Goal: Task Accomplishment & Management: Complete application form

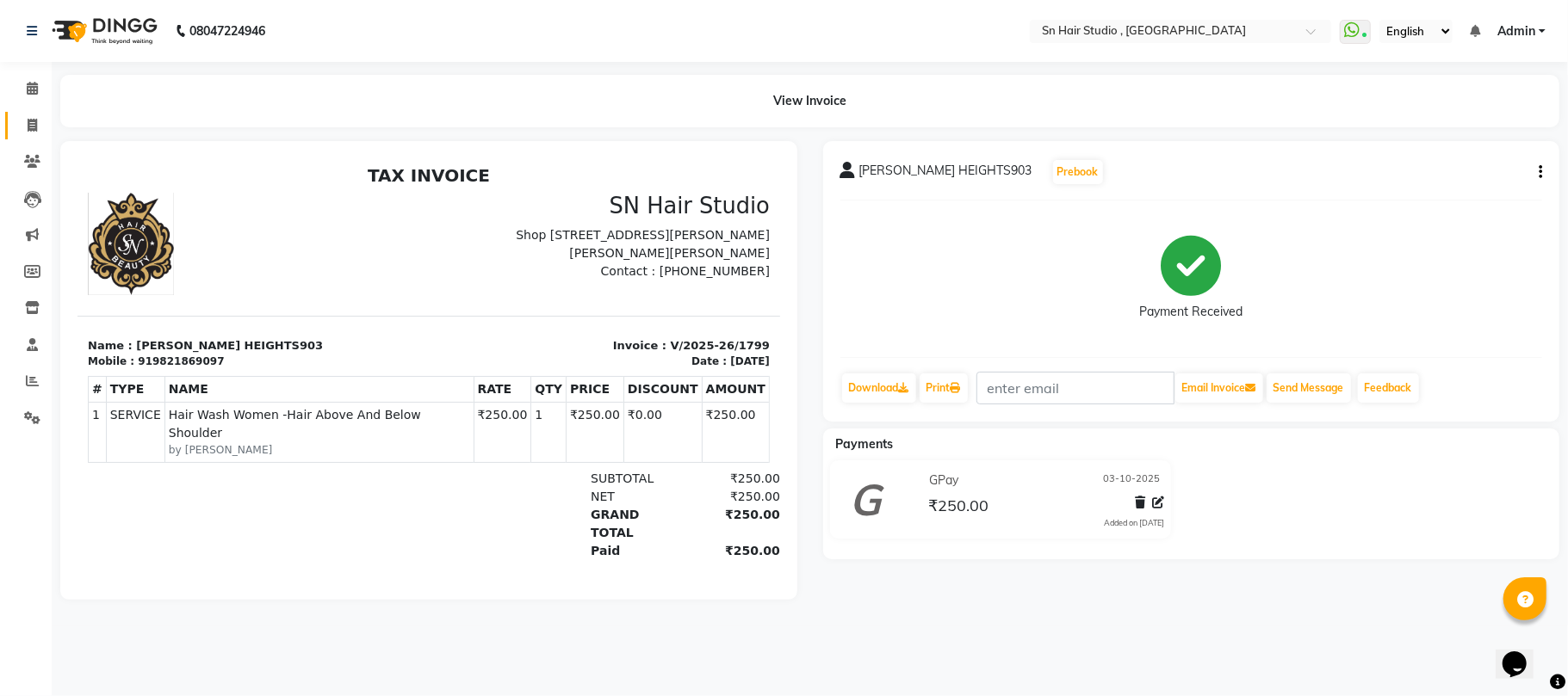
scroll to position [0, 98]
click at [29, 127] on icon at bounding box center [32, 125] width 10 height 13
select select "service"
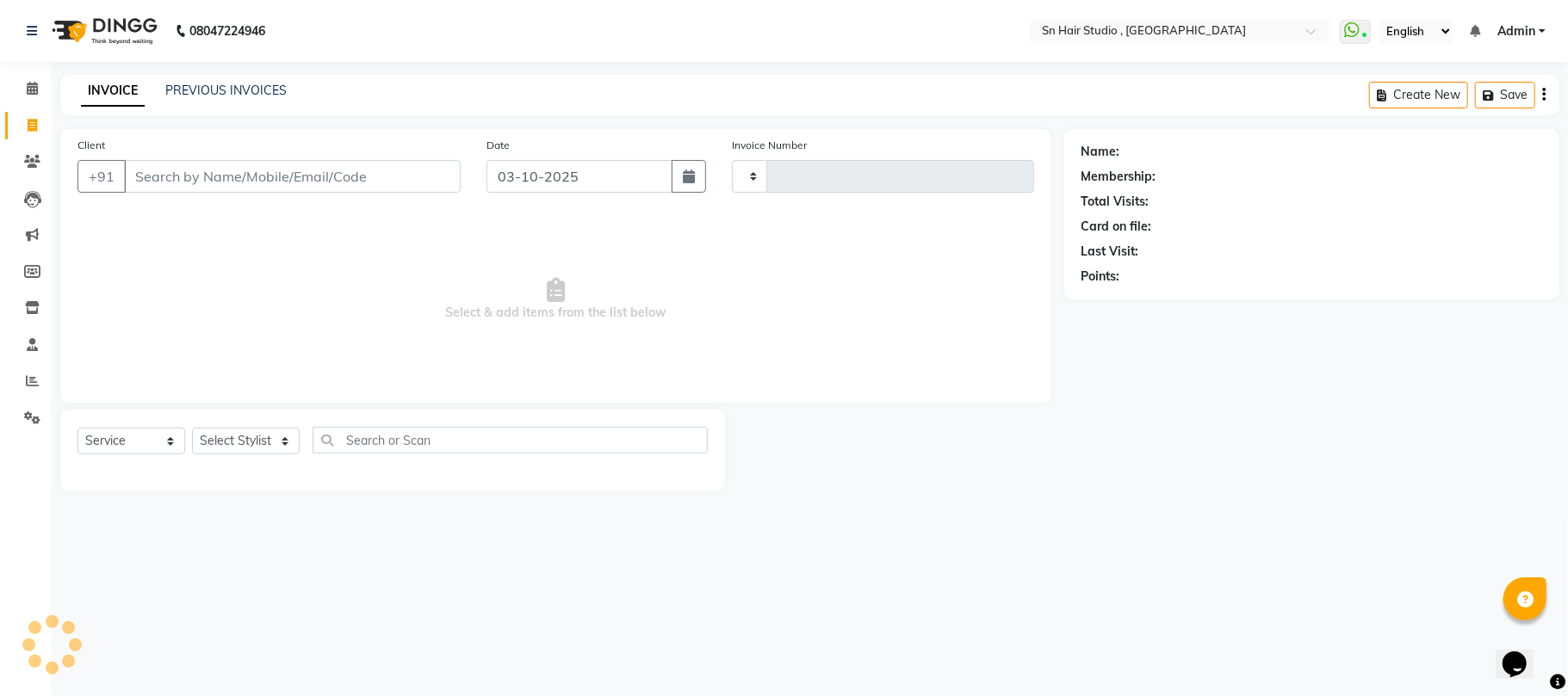
type input "1800"
select select "6415"
click at [203, 180] on input "Client" at bounding box center [292, 176] width 337 height 33
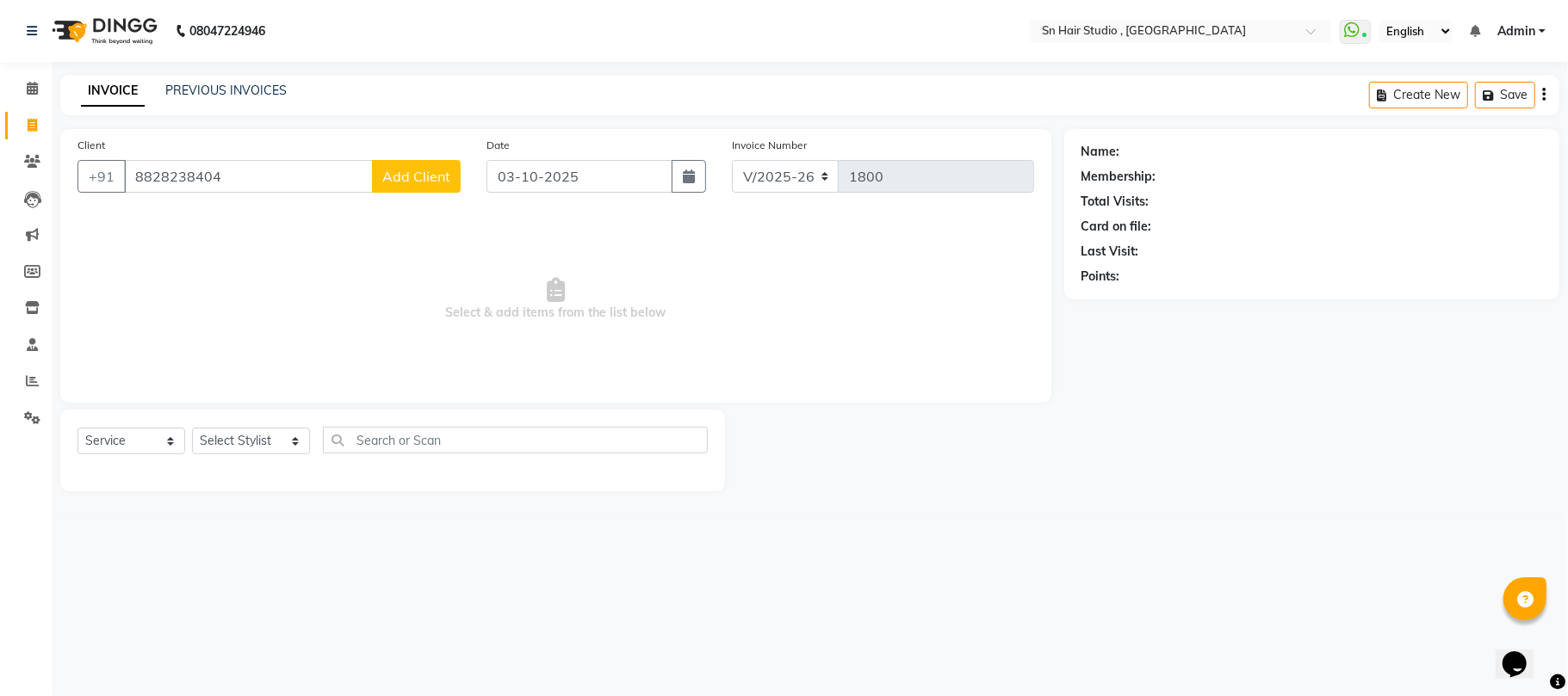
type input "8828238404"
click at [412, 173] on span "Add Client" at bounding box center [415, 176] width 68 height 17
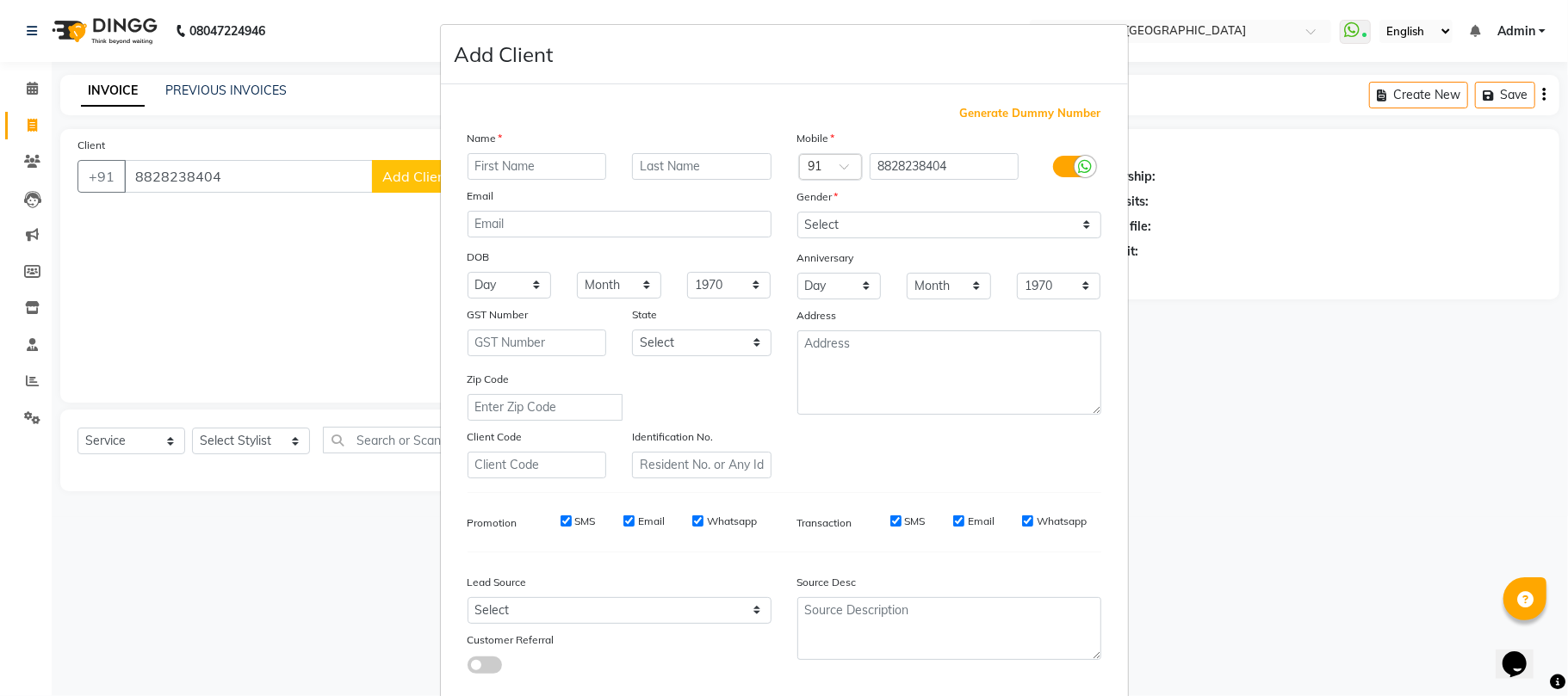
click at [499, 163] on input "text" at bounding box center [537, 166] width 140 height 26
type input "arya"
click at [707, 166] on input "text" at bounding box center [702, 166] width 140 height 26
type input "pande"
click at [470, 165] on input "arya" at bounding box center [537, 166] width 140 height 26
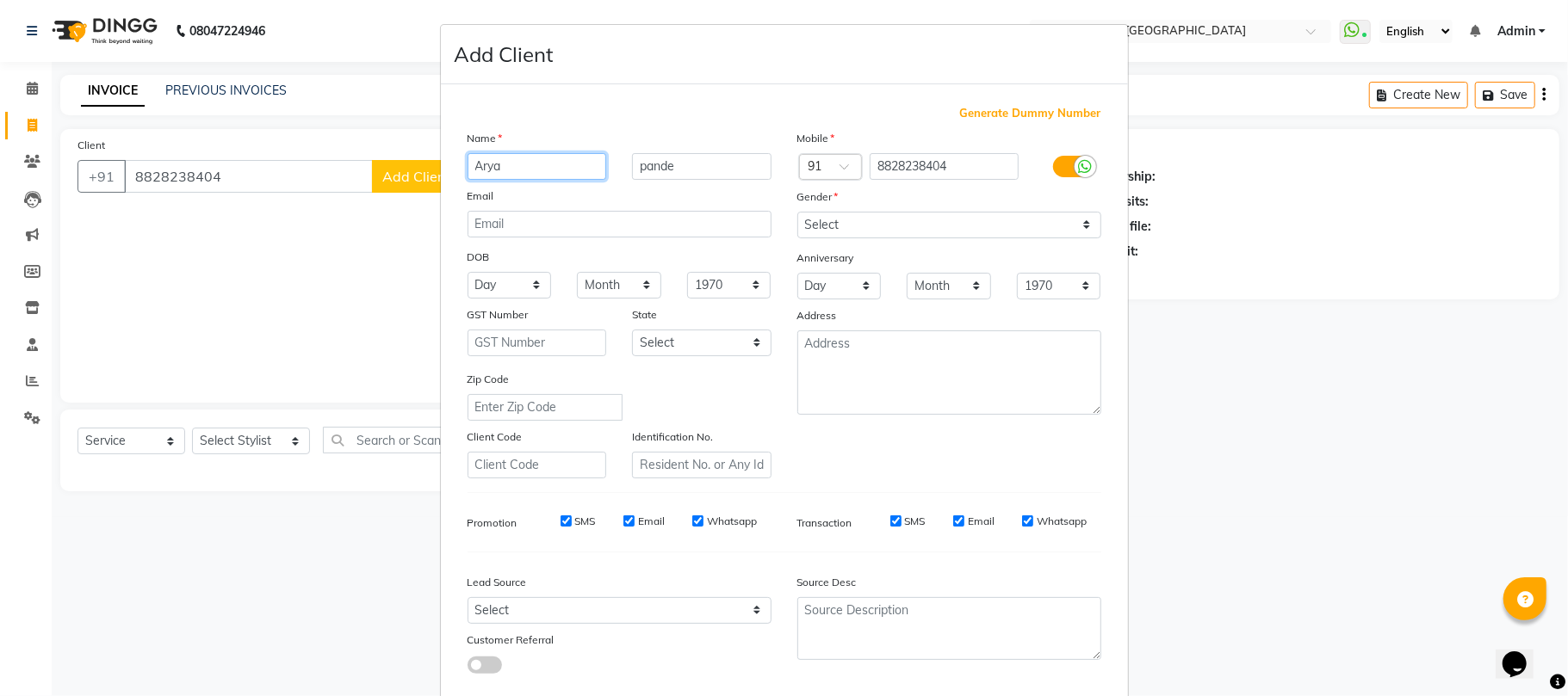
type input "Arya"
click at [635, 165] on input "pande" at bounding box center [702, 166] width 140 height 26
click at [634, 163] on input "pande" at bounding box center [702, 166] width 140 height 26
click at [632, 166] on input "pande" at bounding box center [702, 166] width 140 height 26
click at [639, 165] on input "pande" at bounding box center [702, 166] width 140 height 26
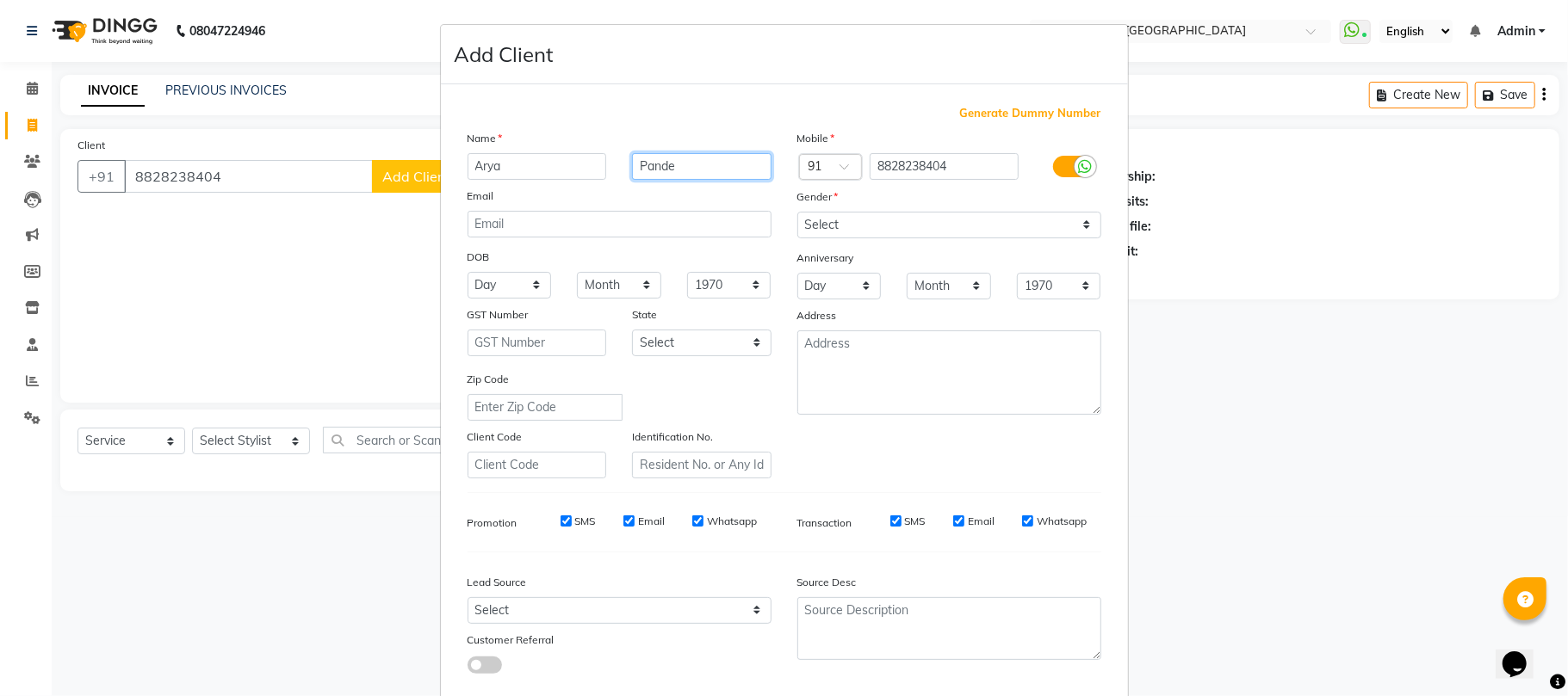
type input "Pande"
click at [1081, 225] on select "Select [DEMOGRAPHIC_DATA] [DEMOGRAPHIC_DATA] Other Prefer Not To Say" at bounding box center [949, 225] width 304 height 26
select select "[DEMOGRAPHIC_DATA]"
click at [797, 212] on select "Select [DEMOGRAPHIC_DATA] [DEMOGRAPHIC_DATA] Other Prefer Not To Say" at bounding box center [949, 225] width 304 height 26
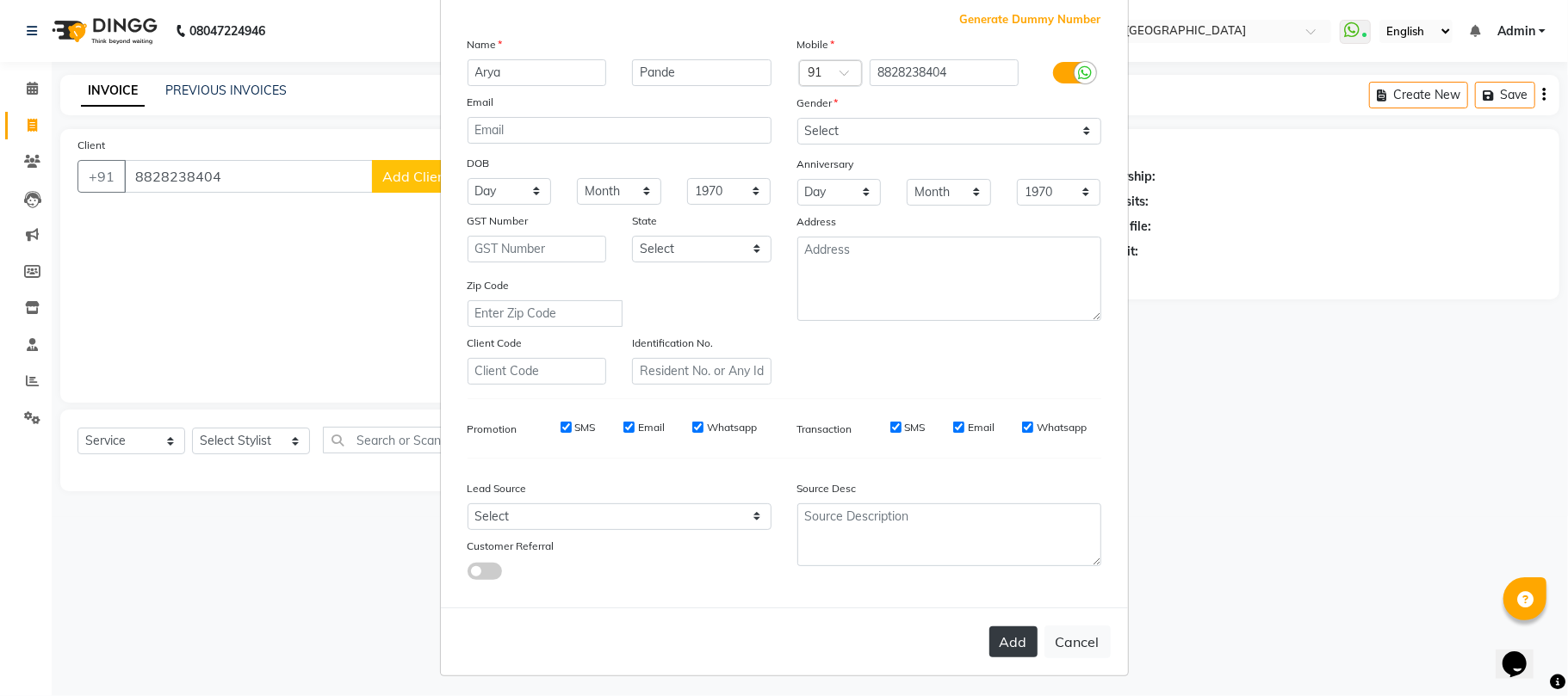
click at [1009, 634] on button "Add" at bounding box center [1013, 641] width 49 height 31
select select
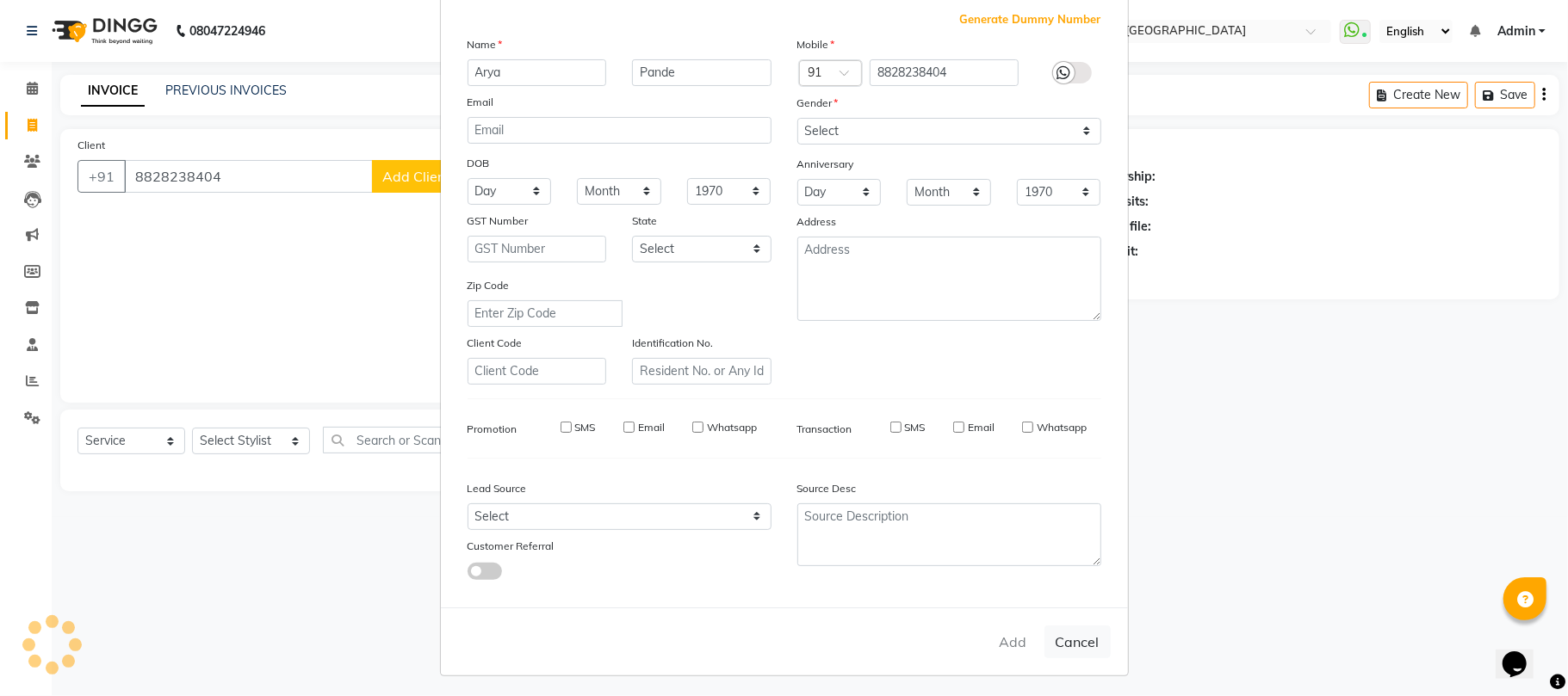
select select
checkbox input "false"
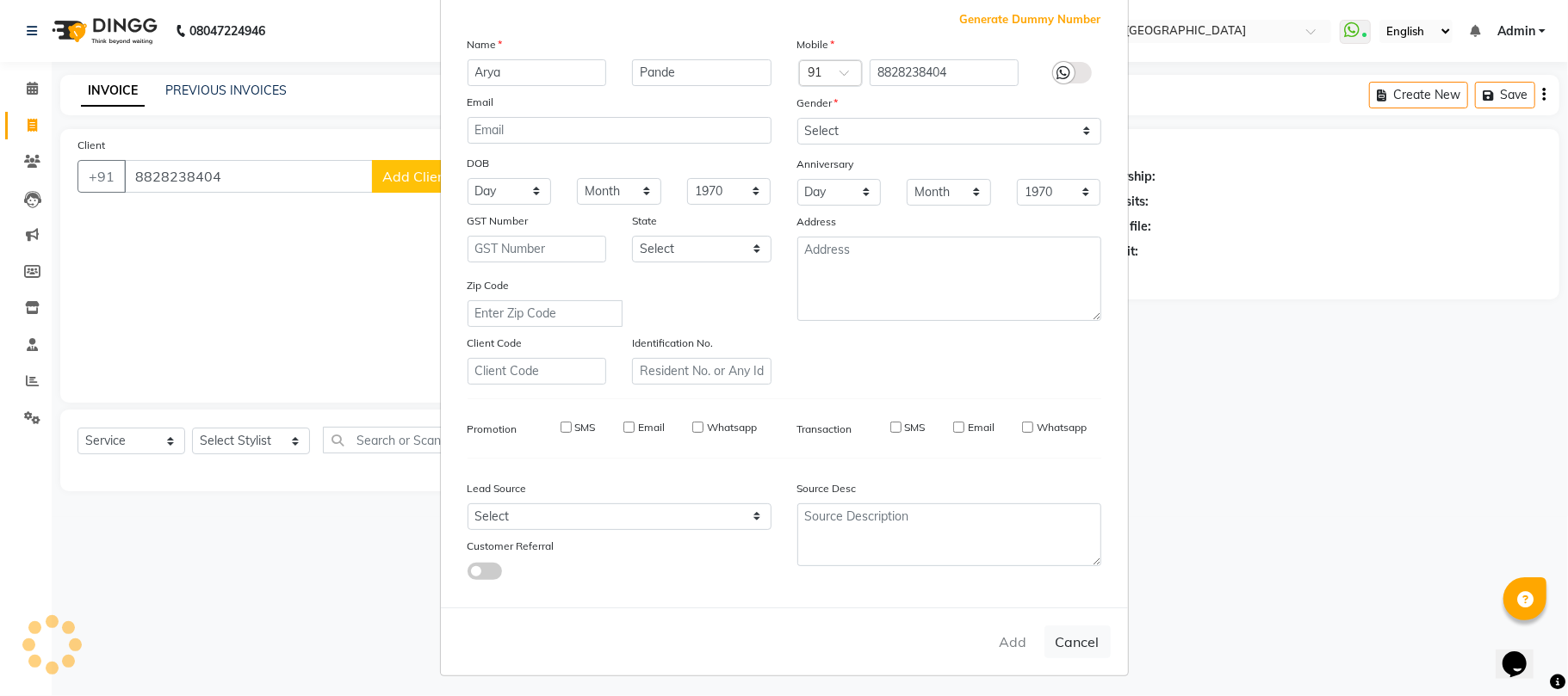
checkbox input "false"
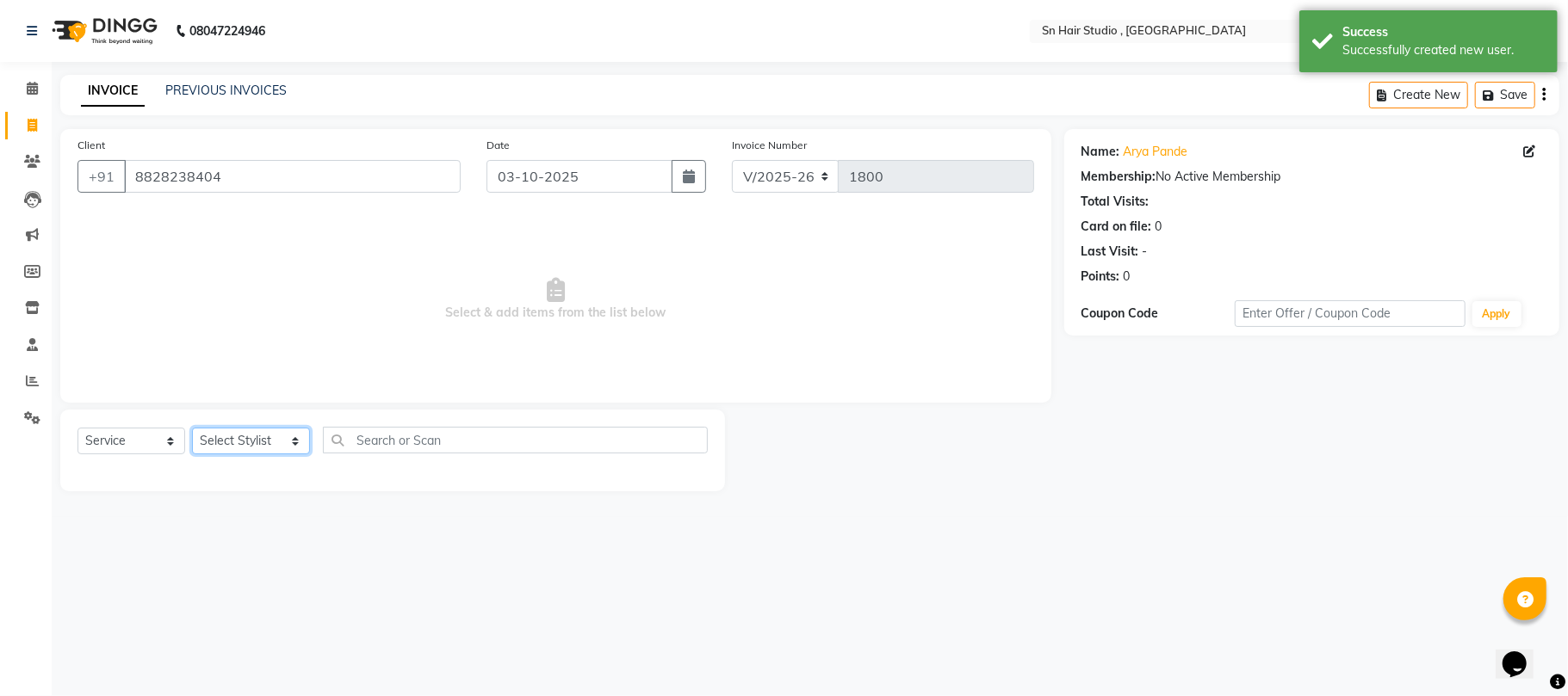
click at [249, 442] on select "Select Stylist [PERSON_NAME] mahi [PERSON_NAME] [PERSON_NAME] hair [PERSON_NAME]" at bounding box center [250, 441] width 118 height 26
select select "52394"
click at [192, 427] on select "Select Stylist [PERSON_NAME] mahi [PERSON_NAME] [PERSON_NAME] hair [PERSON_NAME]" at bounding box center [250, 441] width 118 height 26
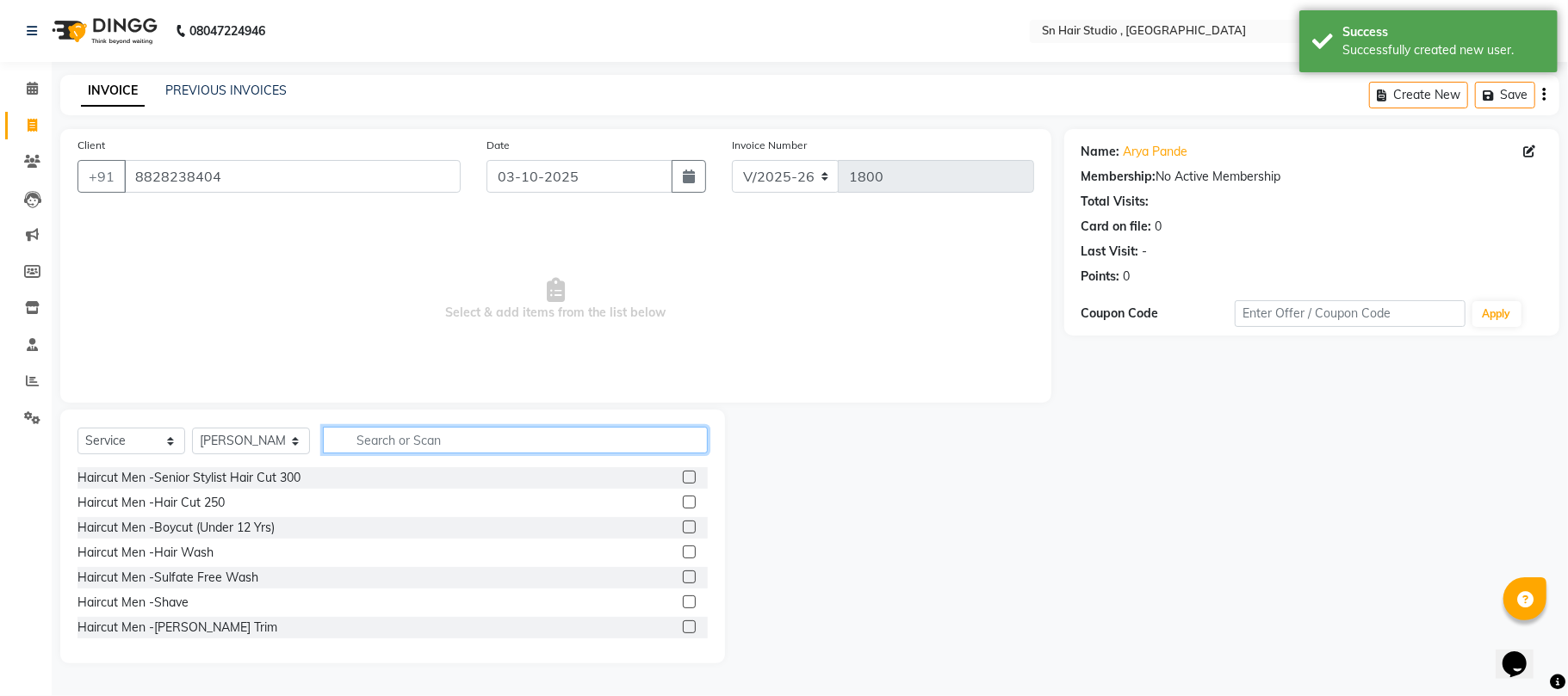
click at [403, 444] on input "text" at bounding box center [514, 440] width 384 height 26
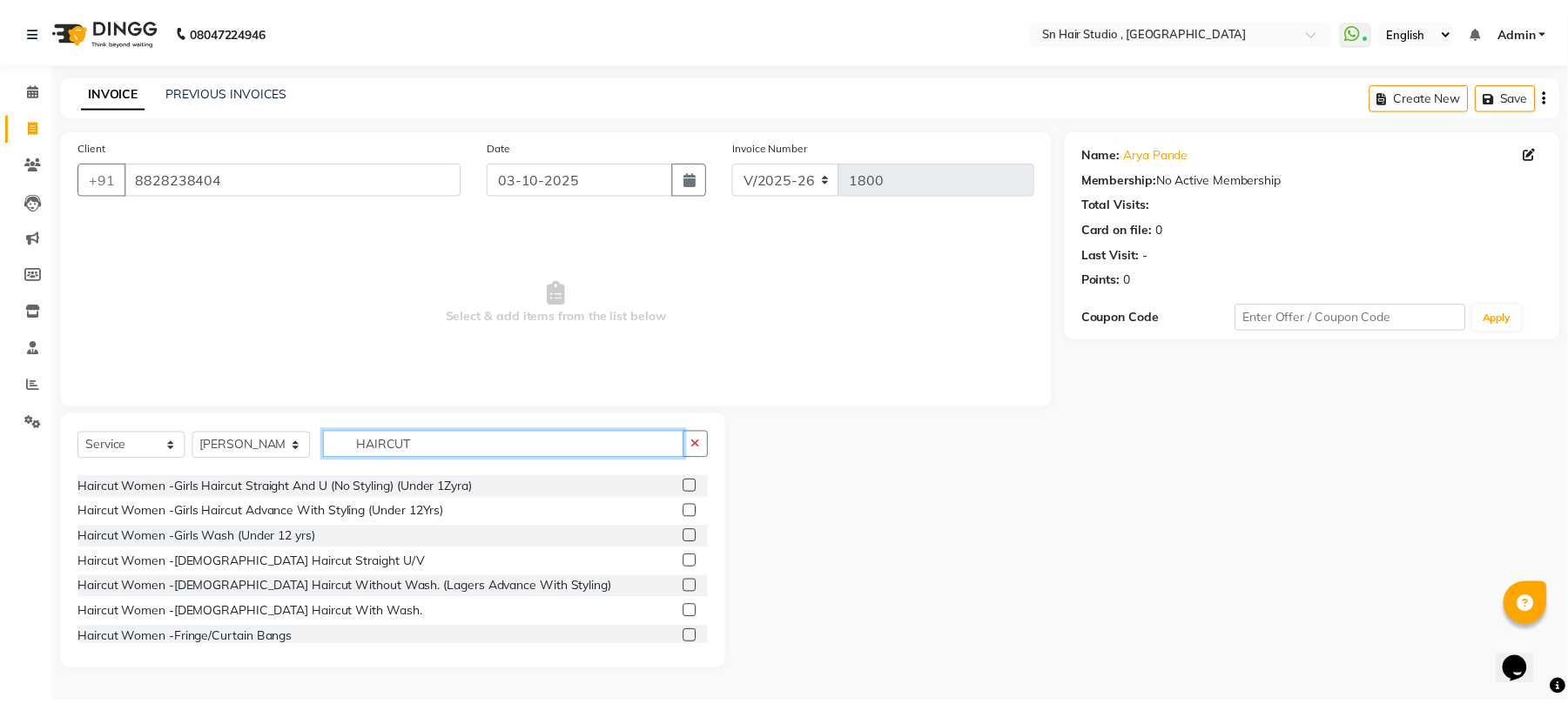
scroll to position [252, 0]
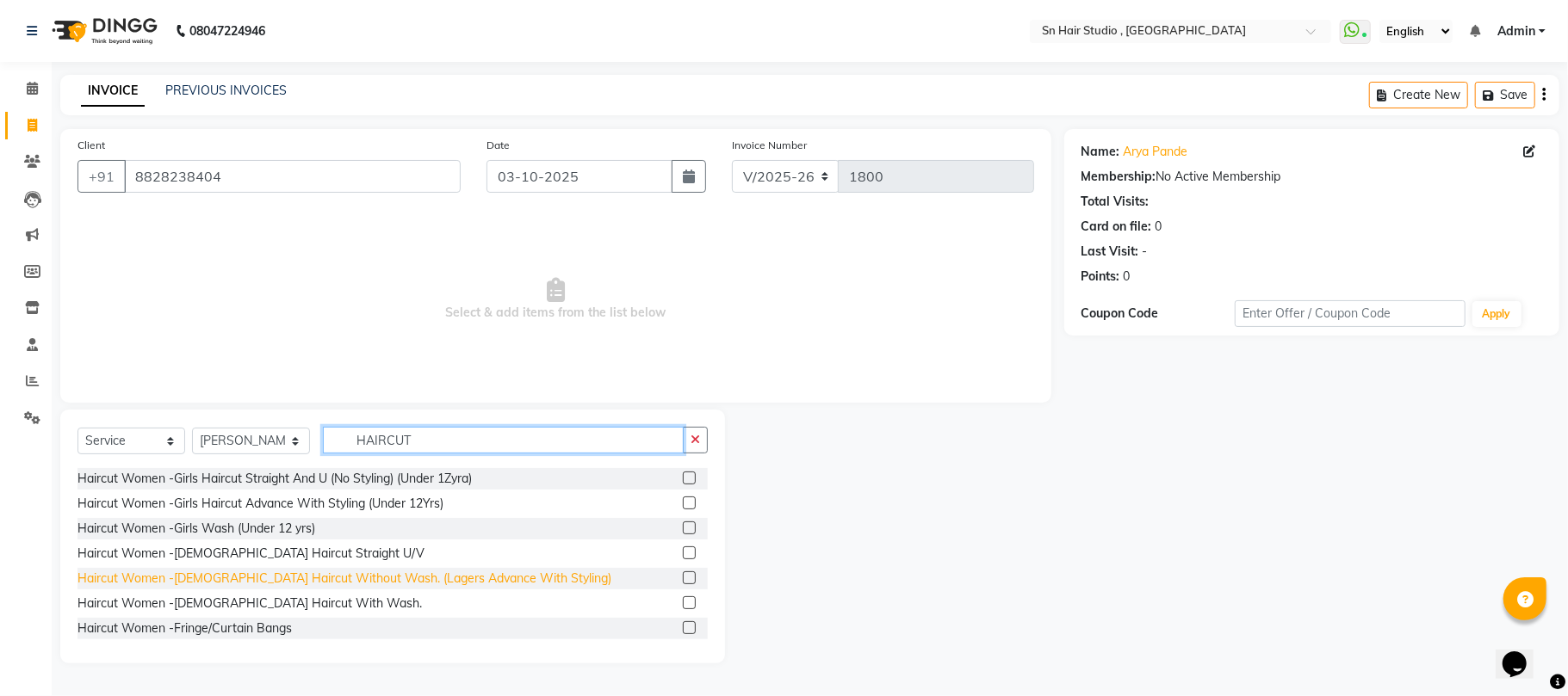
type input "HAIRCUT"
click at [411, 585] on div "Haircut Women -[DEMOGRAPHIC_DATA] Haircut Without Wash. (Lagers Advance With St…" at bounding box center [345, 579] width 534 height 18
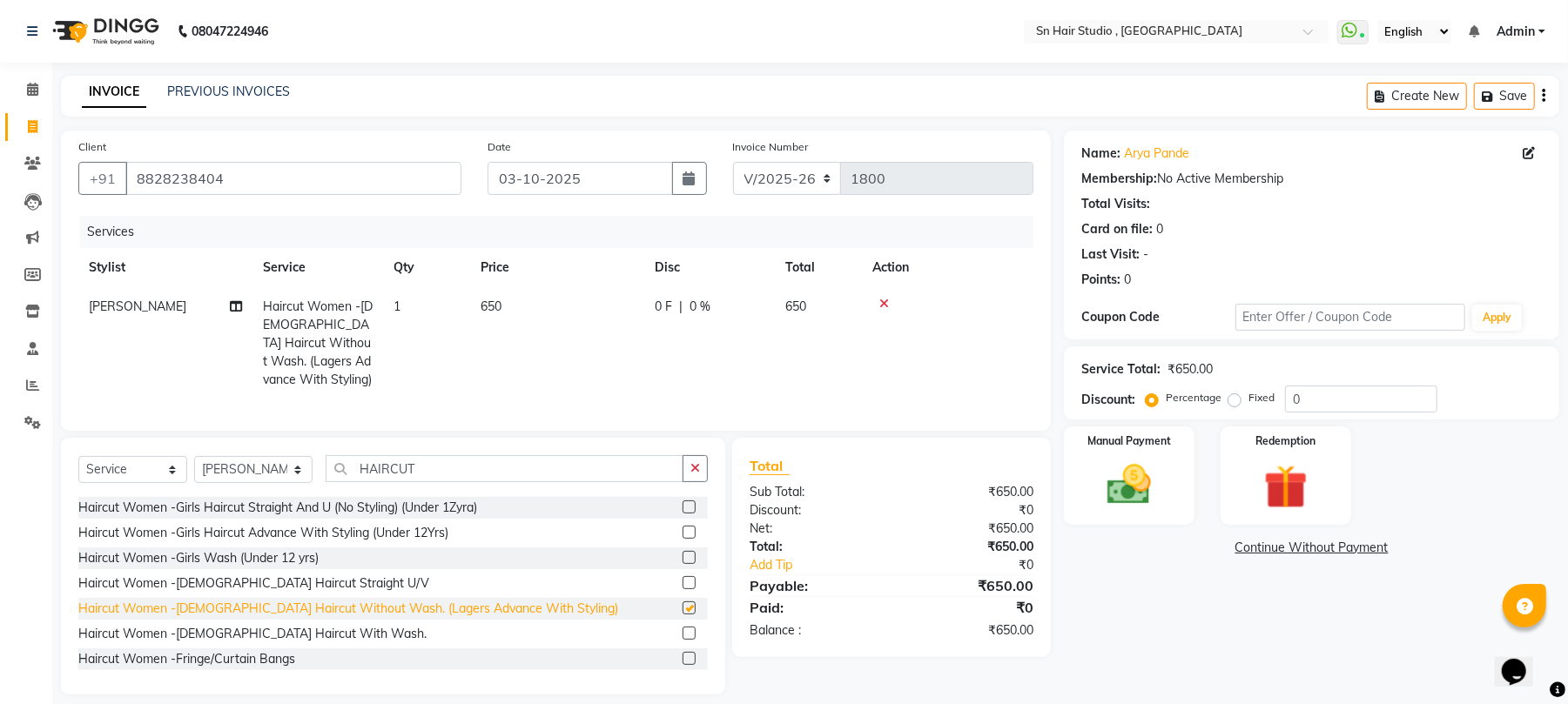
checkbox input "false"
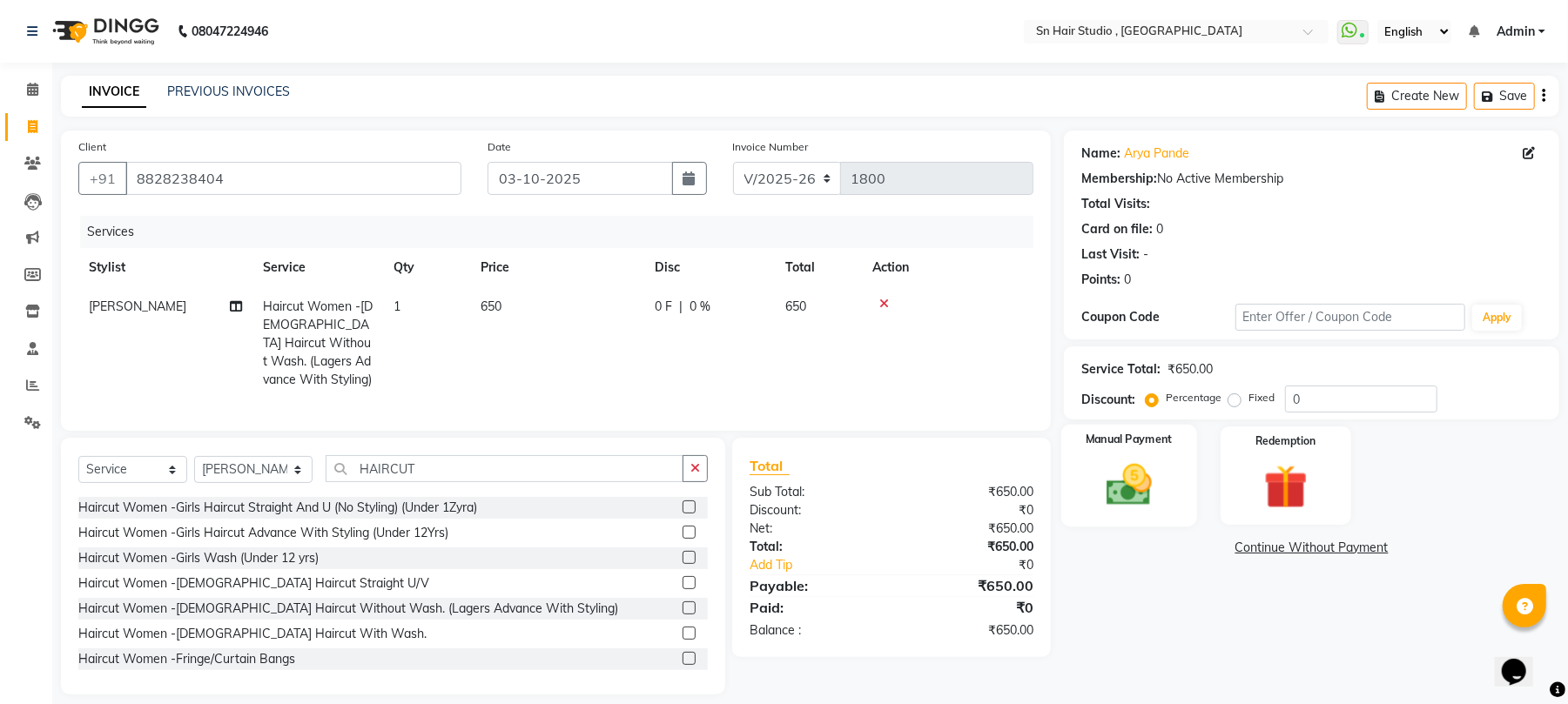
click at [1144, 503] on img at bounding box center [1129, 484] width 75 height 53
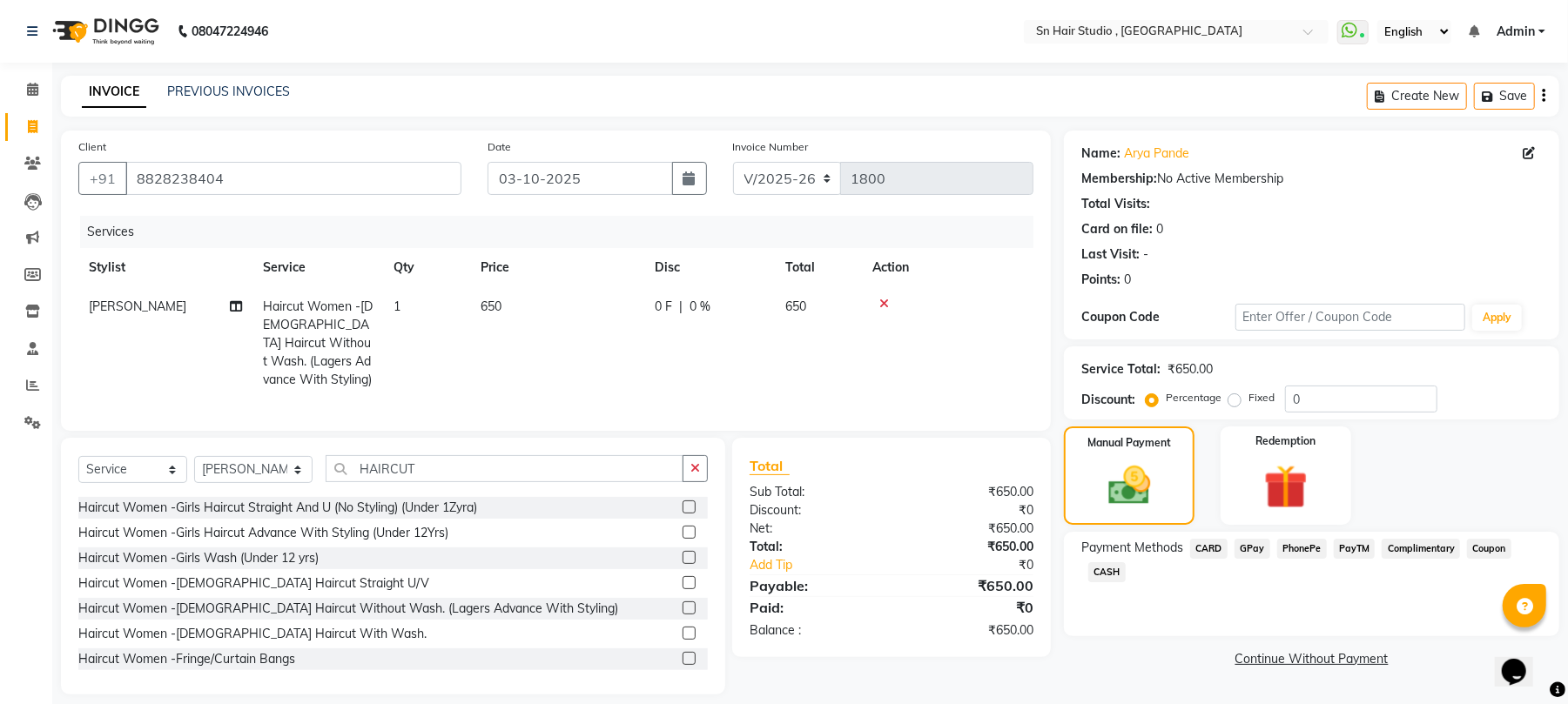
click at [1245, 543] on span "GPay" at bounding box center [1252, 549] width 36 height 20
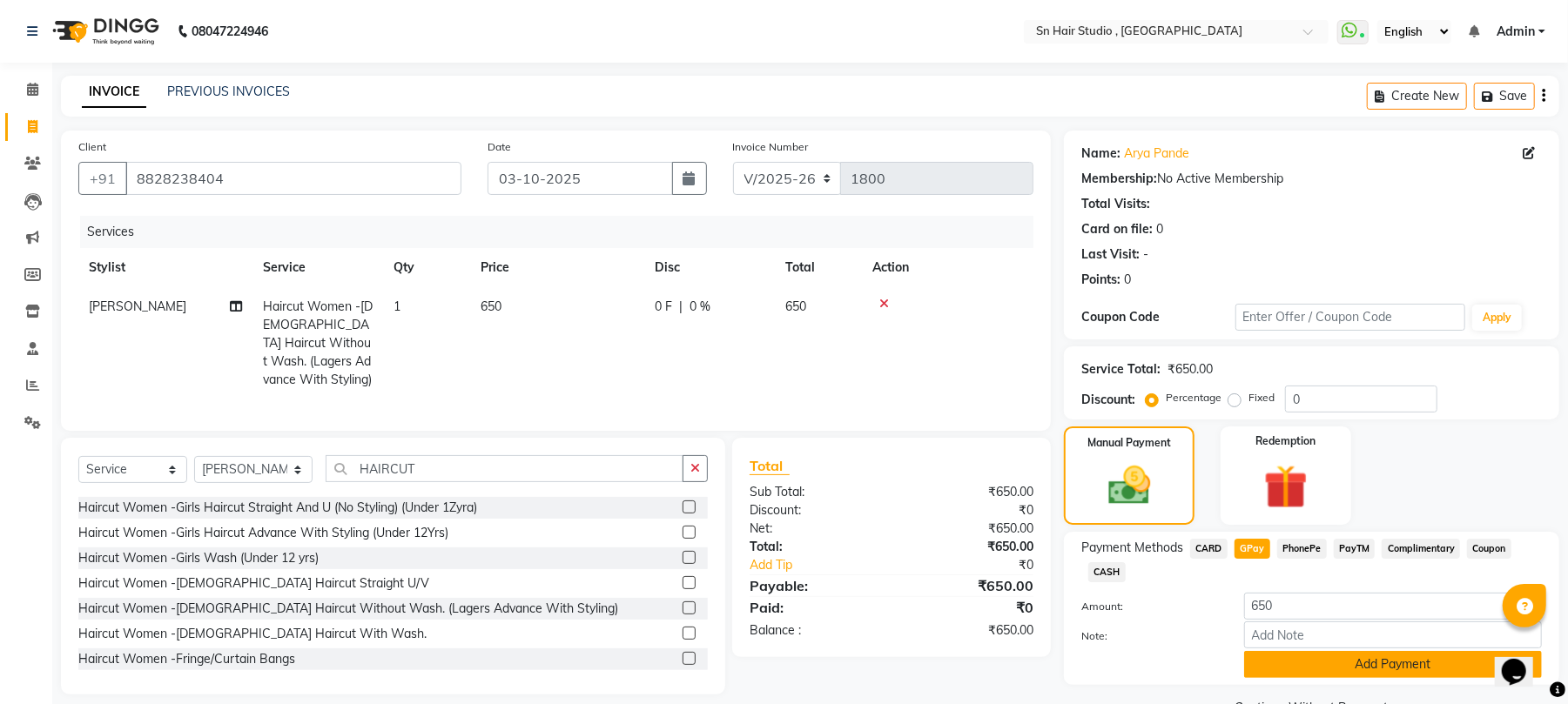
click at [1326, 666] on button "Add Payment" at bounding box center [1393, 665] width 298 height 27
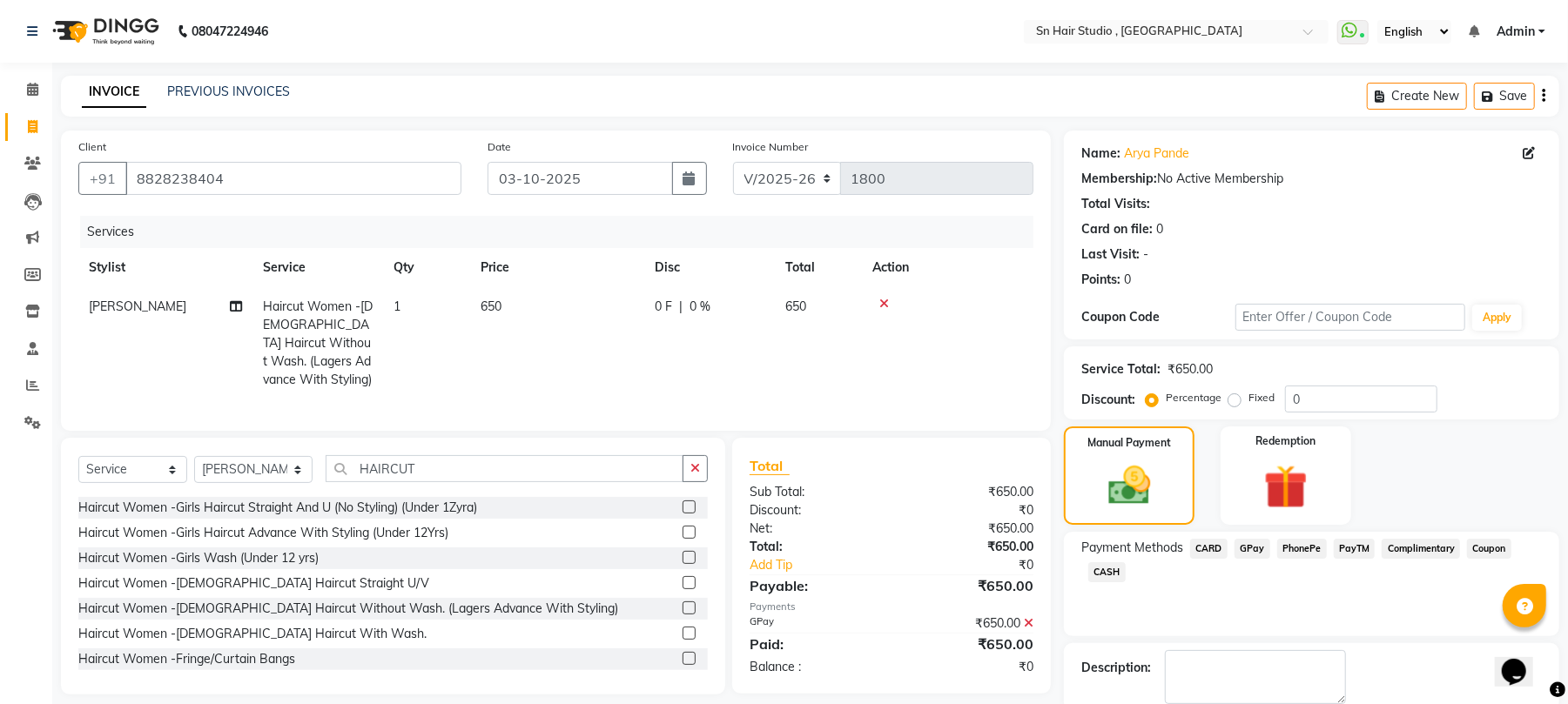
scroll to position [94, 0]
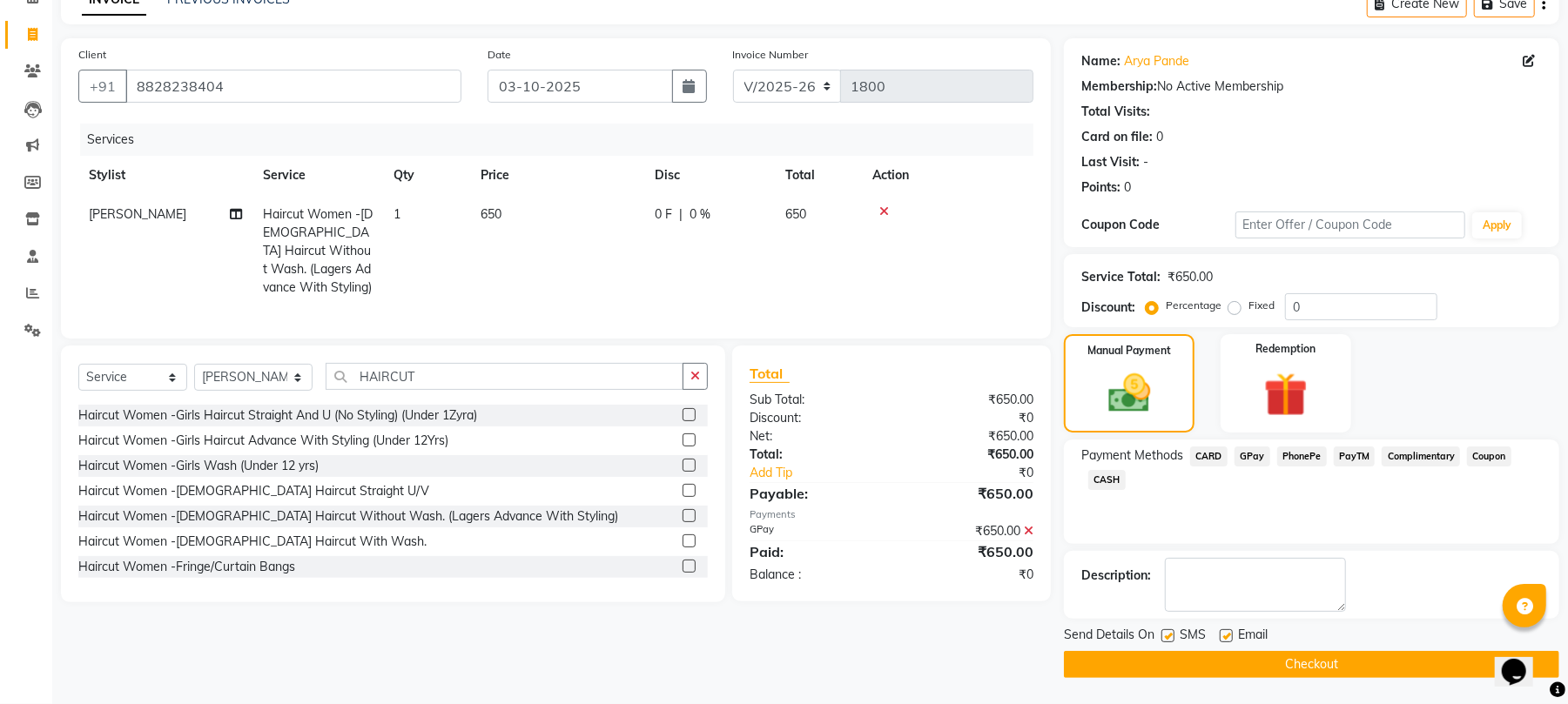
click at [1325, 662] on button "Checkout" at bounding box center [1311, 665] width 495 height 27
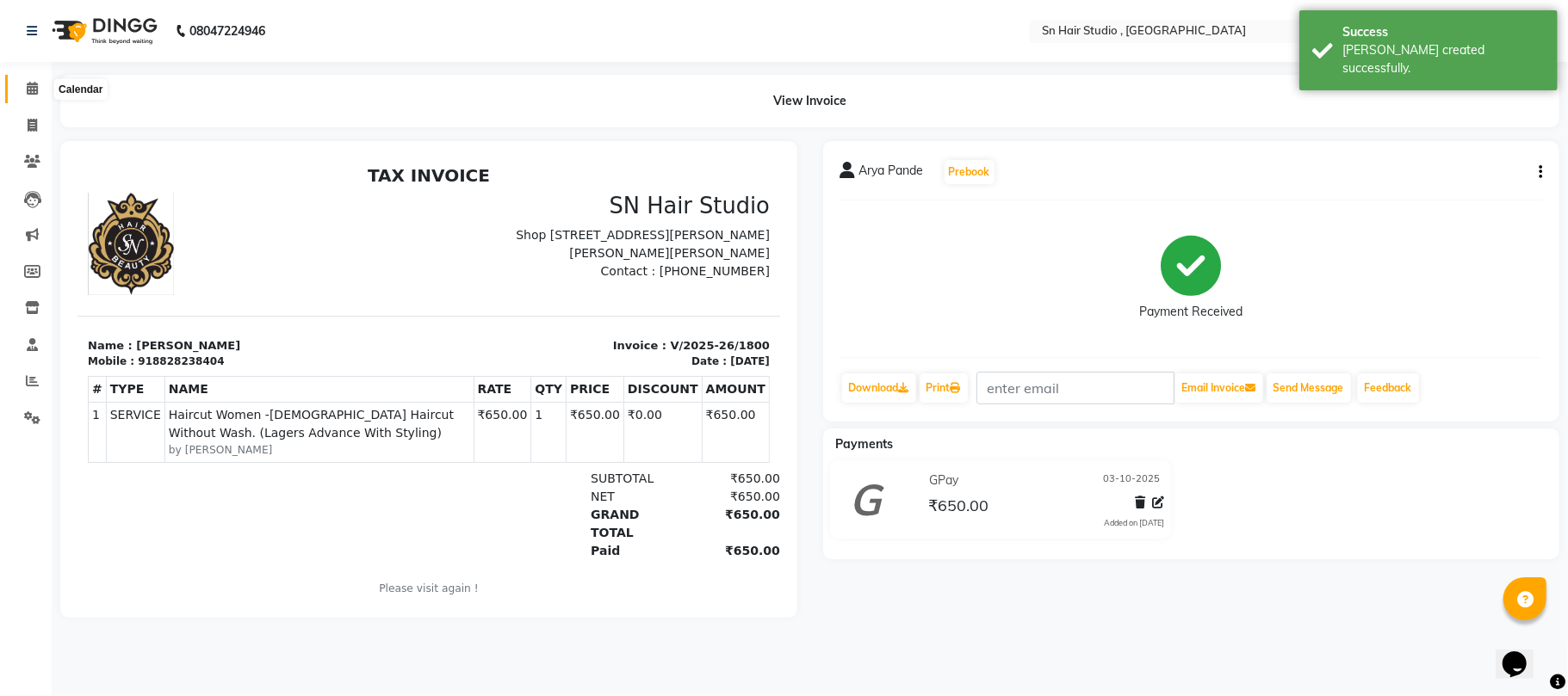
click at [32, 87] on icon at bounding box center [32, 88] width 11 height 13
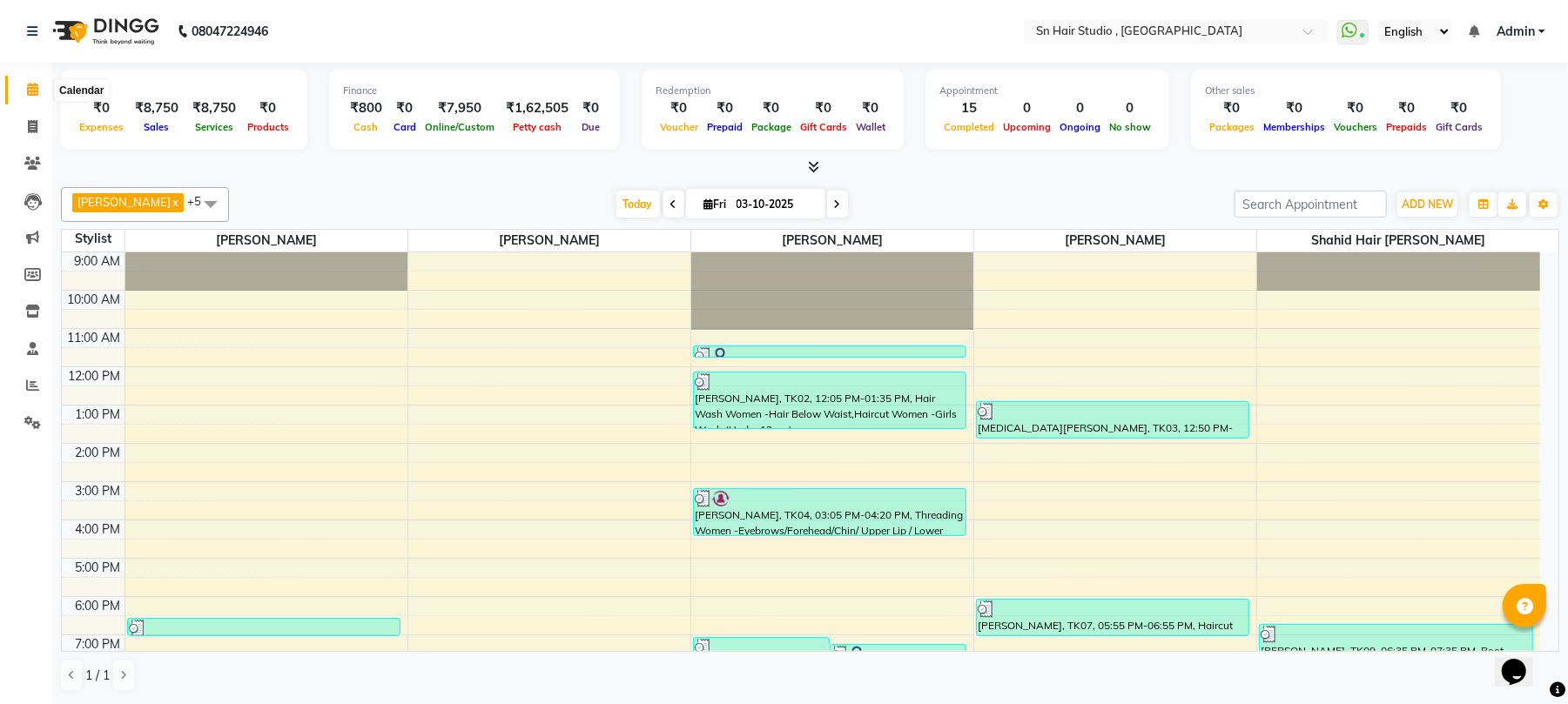
click at [28, 88] on icon at bounding box center [32, 89] width 12 height 13
click at [29, 125] on icon at bounding box center [32, 126] width 10 height 13
select select "6415"
select select "service"
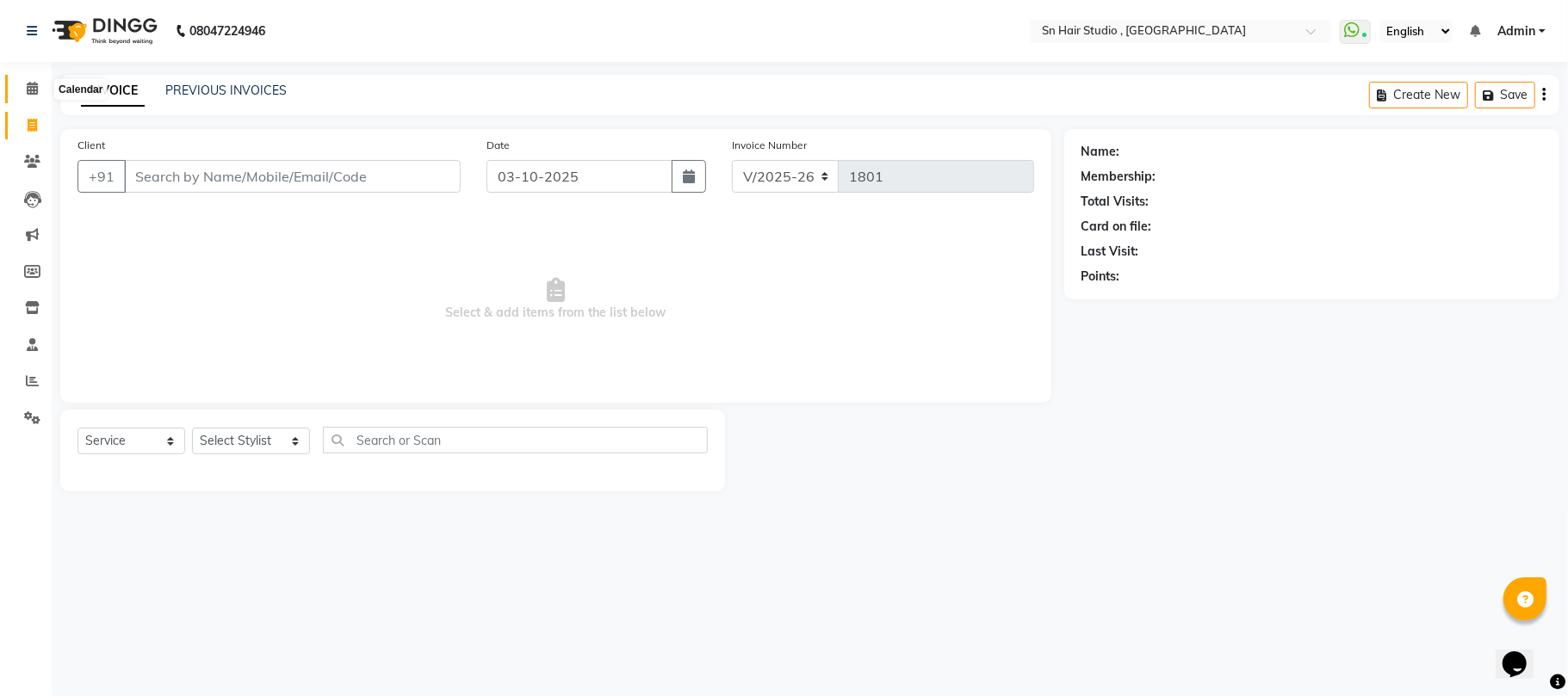
click at [27, 90] on icon at bounding box center [32, 88] width 11 height 13
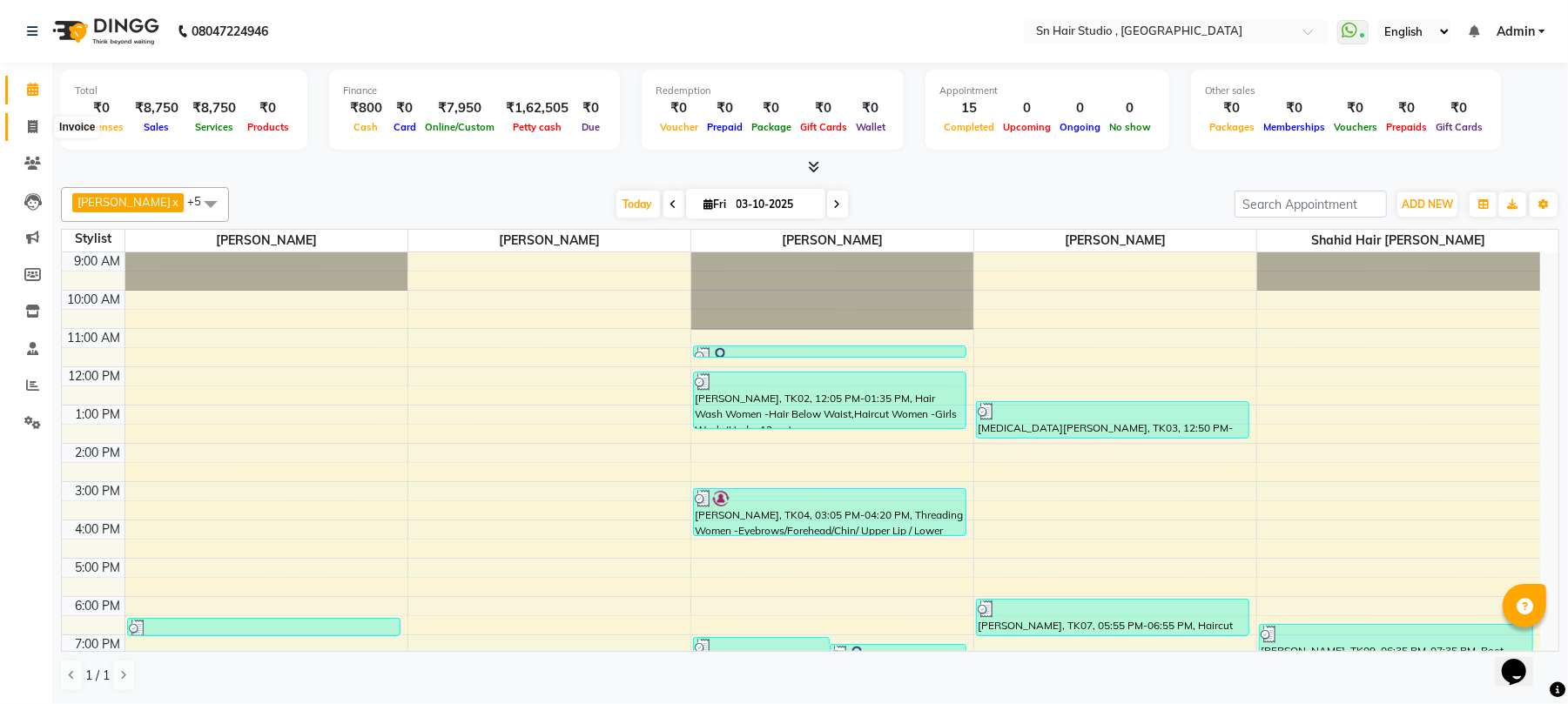
click at [30, 130] on icon at bounding box center [32, 126] width 10 height 13
select select "6415"
select select "service"
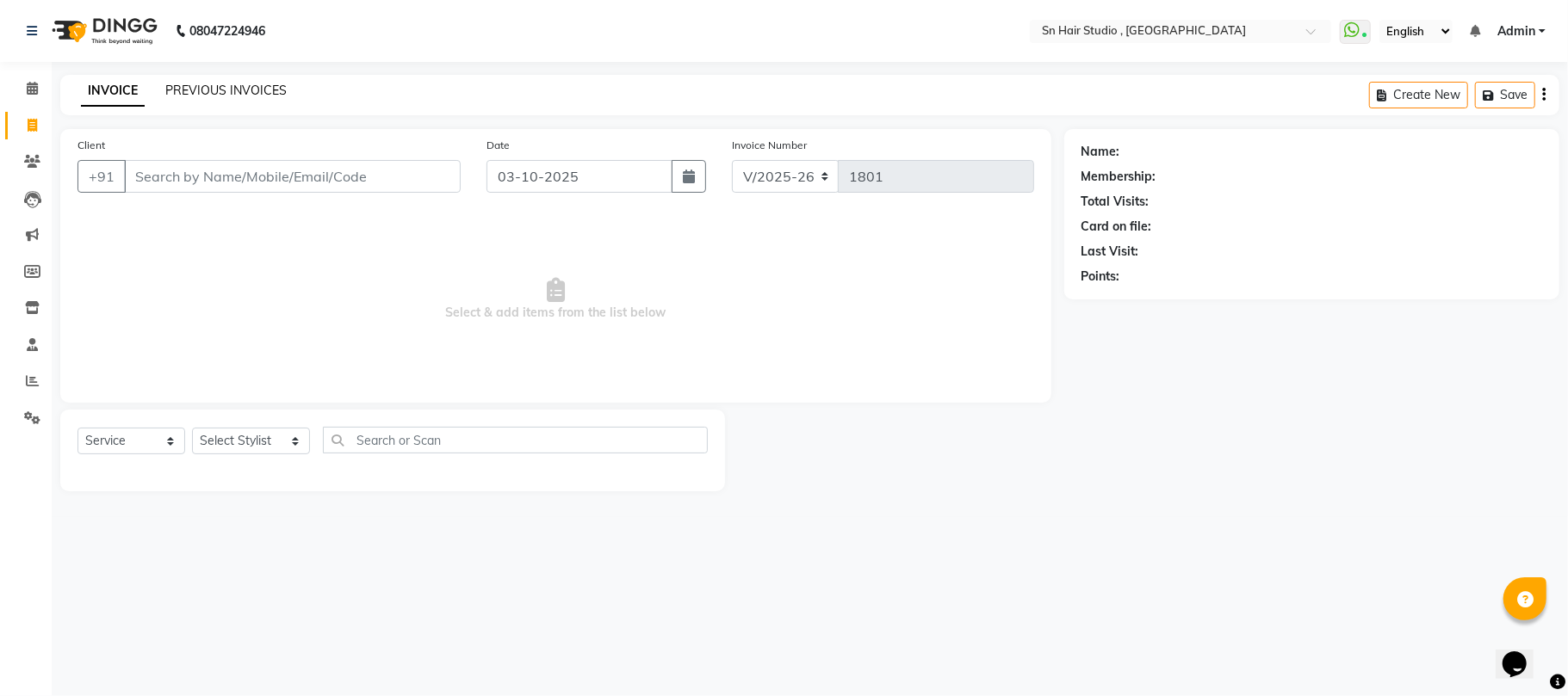
click at [203, 83] on link "PREVIOUS INVOICES" at bounding box center [225, 91] width 121 height 16
